Goal: Information Seeking & Learning: Learn about a topic

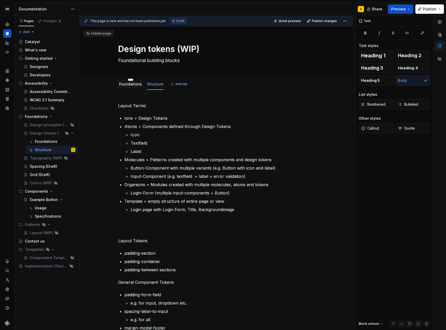
click at [129, 85] on link "Foundations" at bounding box center [130, 84] width 23 height 4
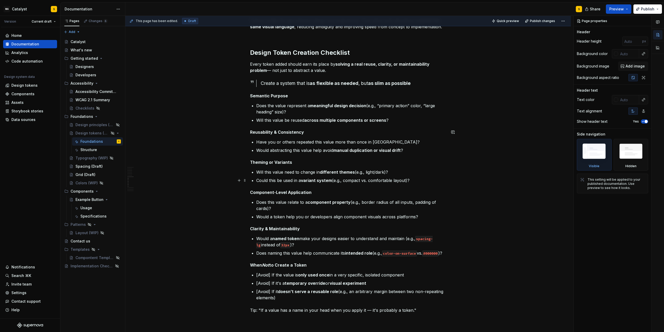
scroll to position [350, 0]
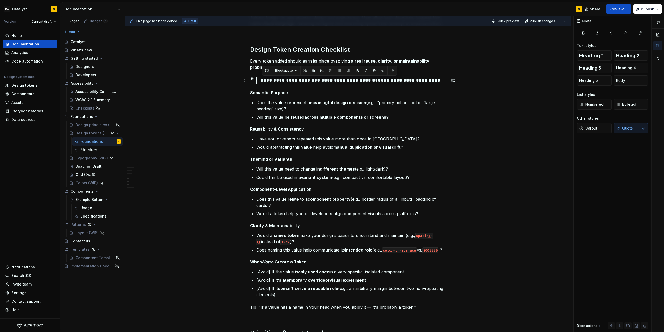
drag, startPoint x: 263, startPoint y: 79, endPoint x: 417, endPoint y: 82, distance: 153.6
click at [417, 82] on div "**********" at bounding box center [353, 80] width 185 height 7
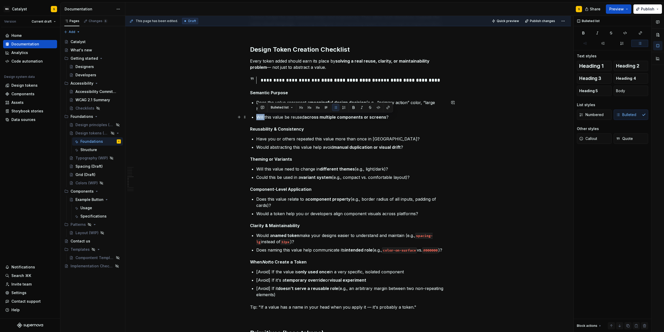
drag, startPoint x: 258, startPoint y: 116, endPoint x: 265, endPoint y: 116, distance: 7.0
click at [265, 116] on p "Will this value be reused across multiple components or screens ?" at bounding box center [351, 117] width 190 height 6
click at [259, 118] on p "Will this value be reused across multiple components or screens ?" at bounding box center [351, 117] width 190 height 6
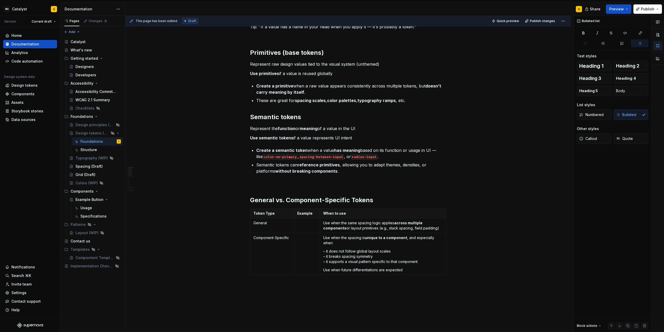
scroll to position [0, 0]
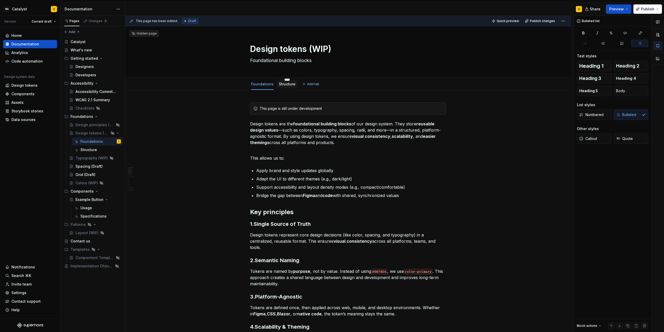
click at [289, 84] on link "Structure" at bounding box center [287, 84] width 17 height 4
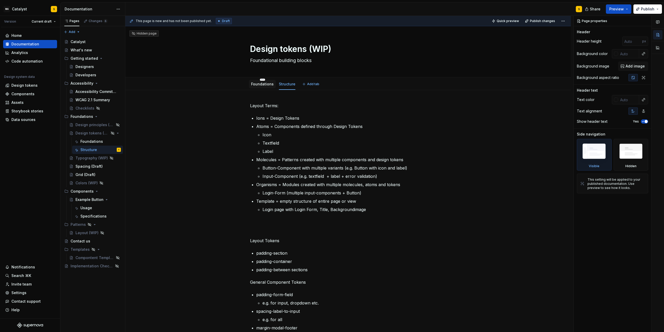
click at [263, 81] on div "Foundations" at bounding box center [262, 83] width 23 height 5
click at [263, 85] on link "Foundations" at bounding box center [262, 84] width 23 height 4
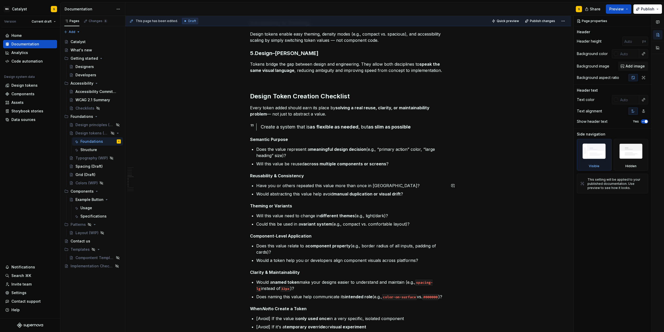
scroll to position [350, 0]
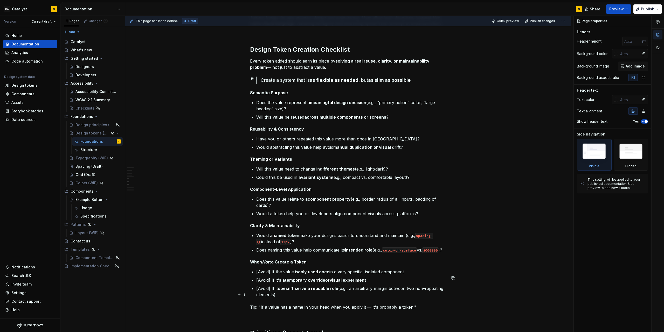
type textarea "*"
